Goal: Browse casually

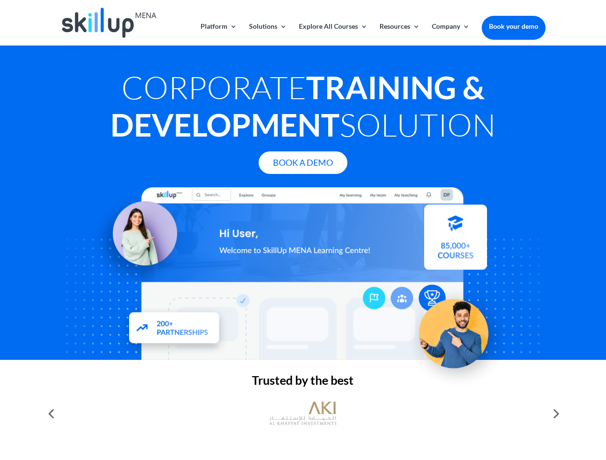
click at [303, 230] on div at bounding box center [302, 273] width 484 height 173
click at [267, 34] on link "Solutions" at bounding box center [268, 34] width 38 height 23
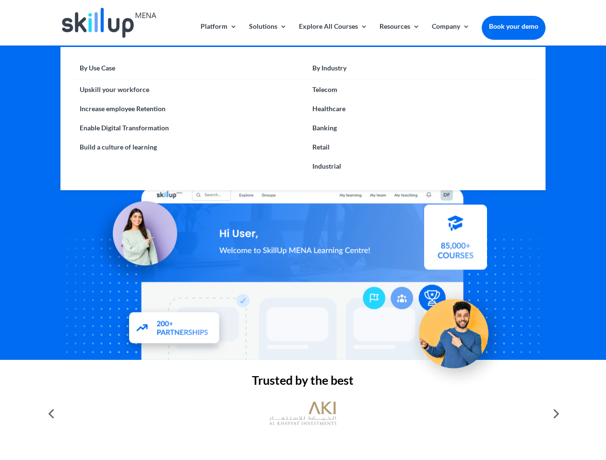
click at [332, 34] on link "Explore All Courses" at bounding box center [333, 34] width 69 height 23
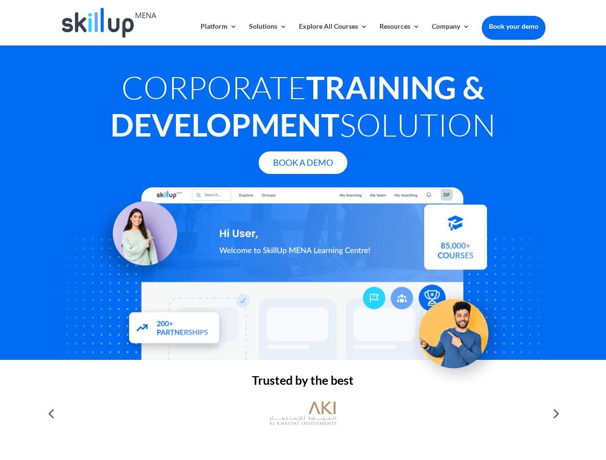
click at [398, 34] on link "Resources" at bounding box center [399, 34] width 40 height 23
click at [450, 34] on link "Company" at bounding box center [450, 34] width 38 height 23
click at [303, 414] on img at bounding box center [302, 414] width 67 height 34
